Goal: Task Accomplishment & Management: Manage account settings

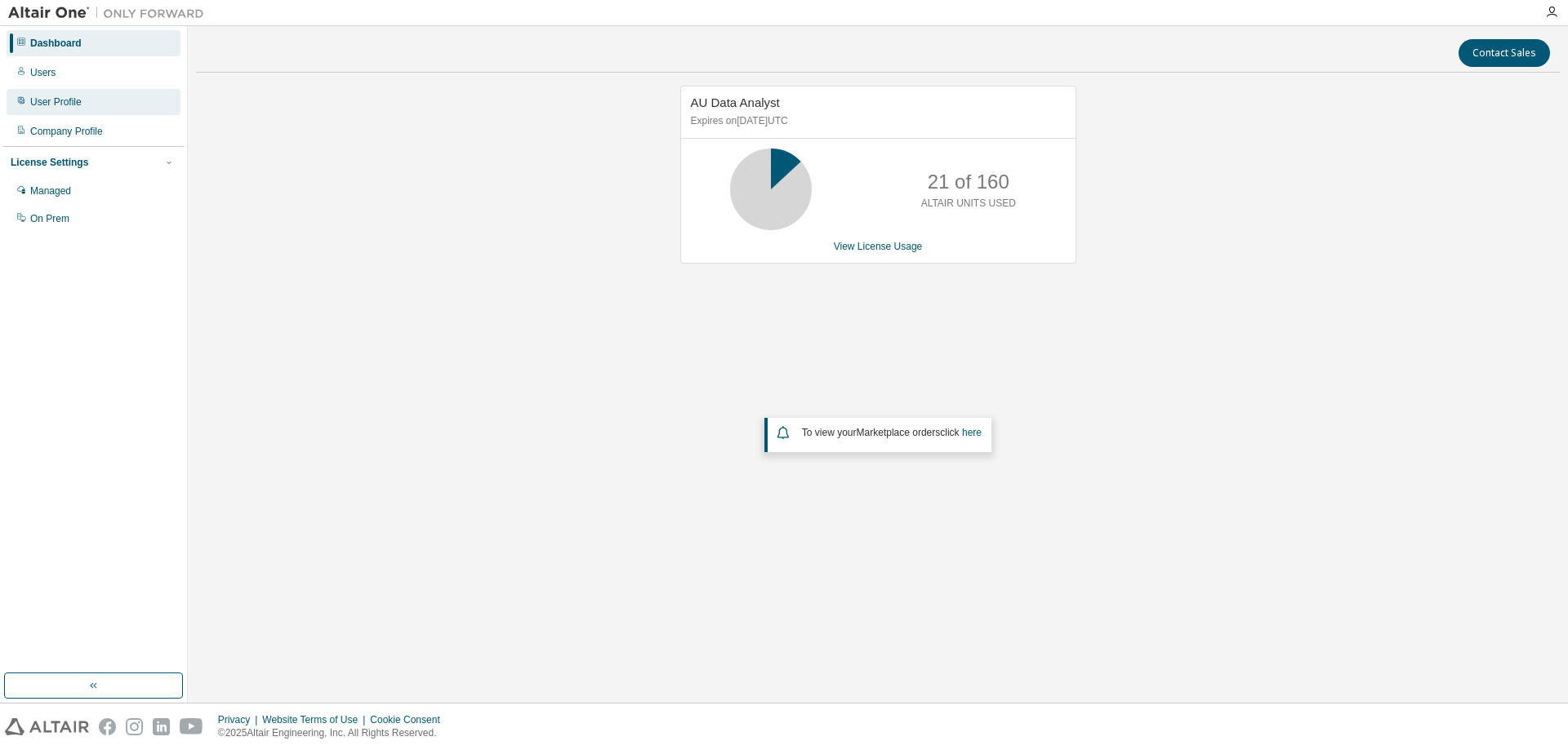
click at [40, 93] on div "User Profile" at bounding box center [93, 102] width 174 height 26
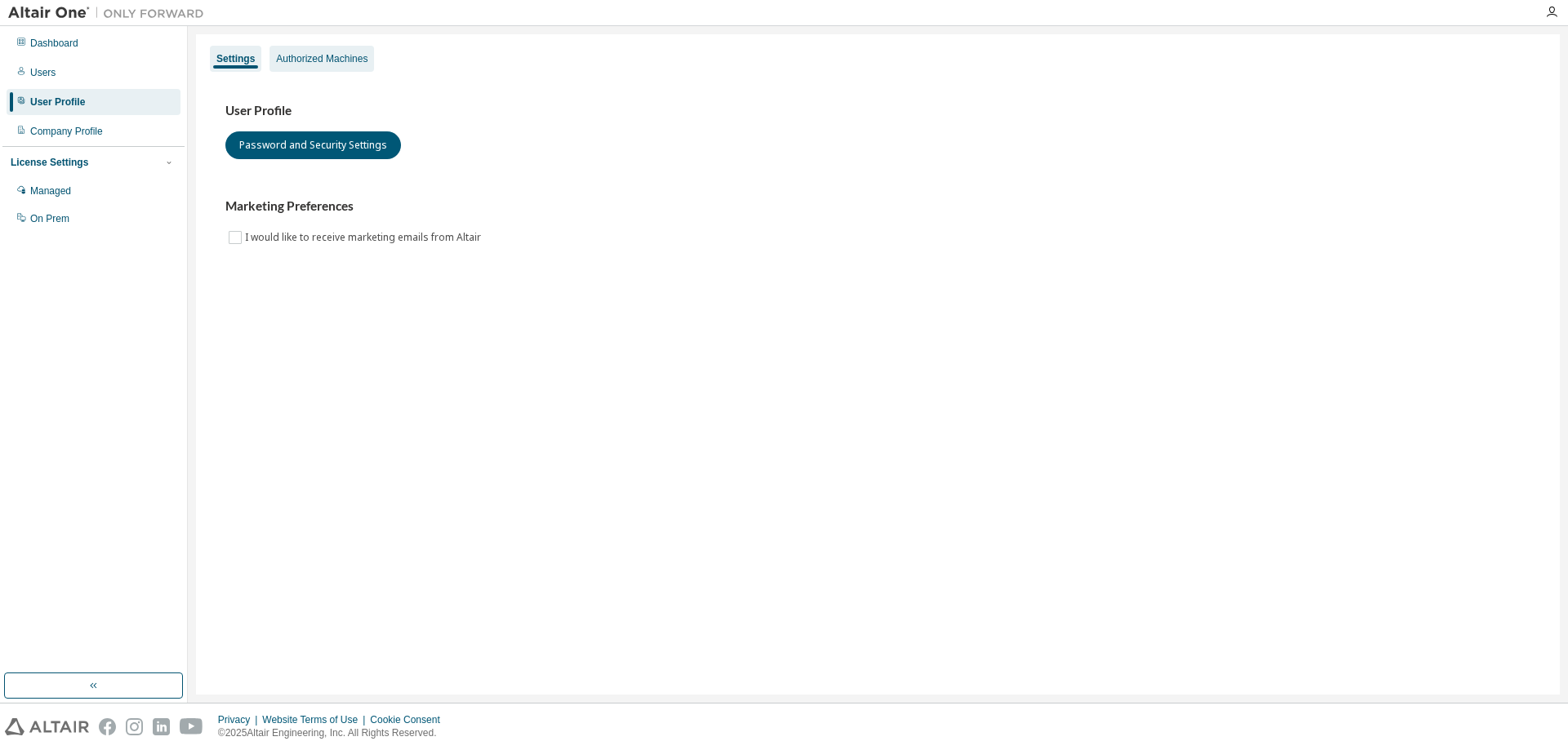
click at [289, 65] on div "Authorized Machines" at bounding box center [322, 58] width 92 height 13
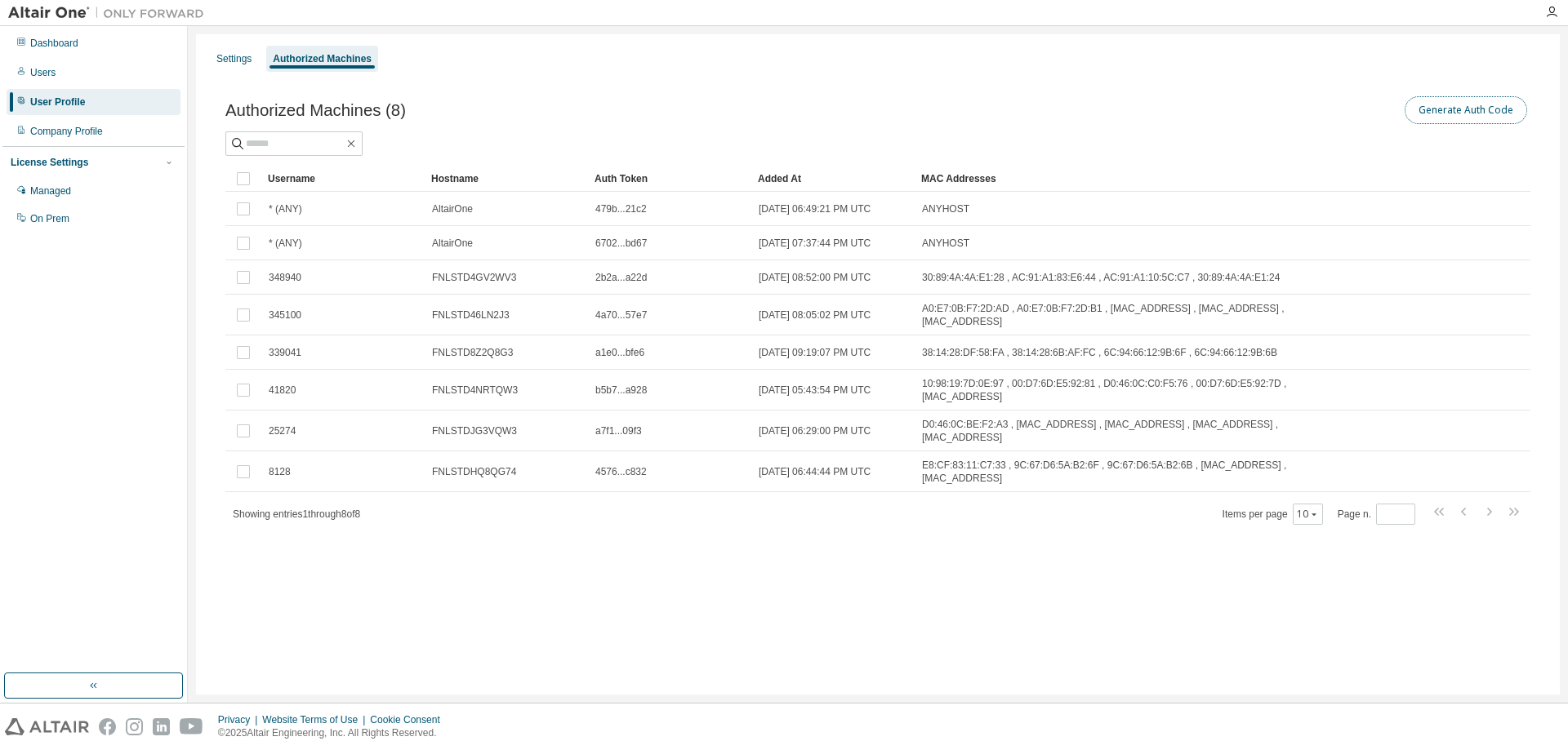
click at [1424, 109] on button "Generate Auth Code" at bounding box center [1466, 110] width 122 height 28
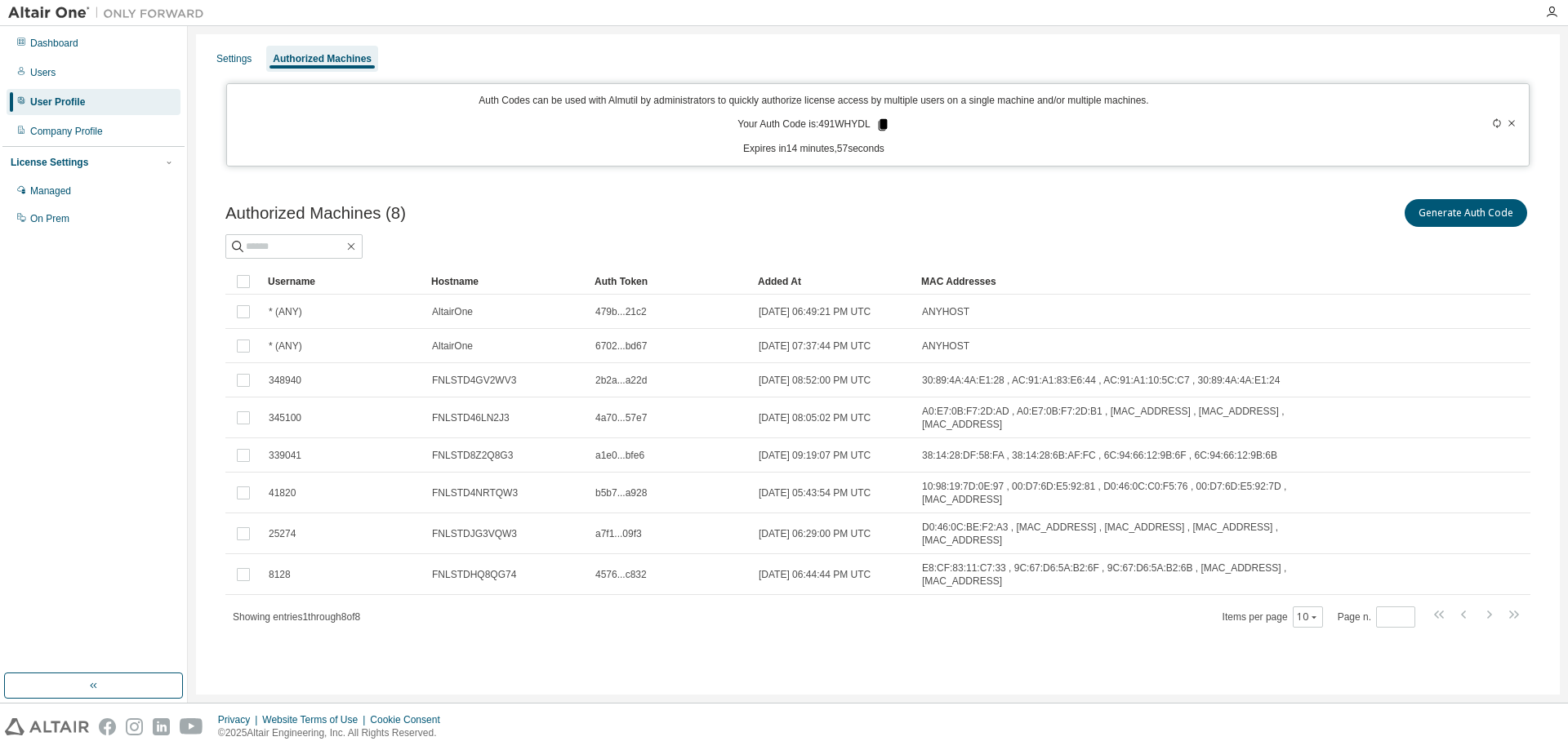
click at [880, 124] on icon at bounding box center [883, 125] width 9 height 12
click at [130, 429] on div "Dashboard Users User Profile Company Profile License Settings Managed On Prem" at bounding box center [94, 350] width 182 height 643
